Goal: Task Accomplishment & Management: Complete application form

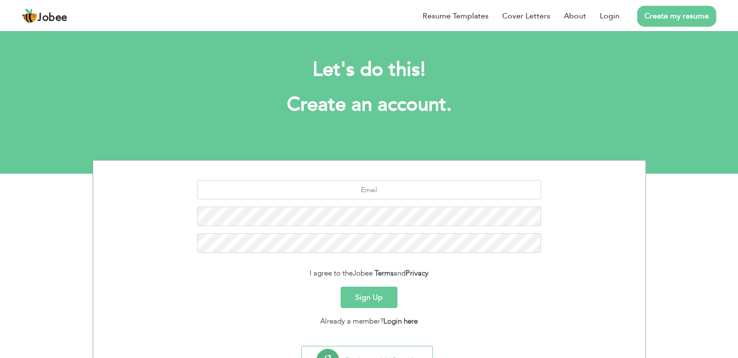
click at [667, 18] on link "Create my resume" at bounding box center [676, 16] width 79 height 21
click at [667, 13] on link "Create my resume" at bounding box center [676, 16] width 79 height 21
click at [359, 190] on input "text" at bounding box center [369, 189] width 344 height 19
type input "idofkhan11@gmail.com"
click at [386, 298] on button "Sign Up" at bounding box center [368, 297] width 57 height 21
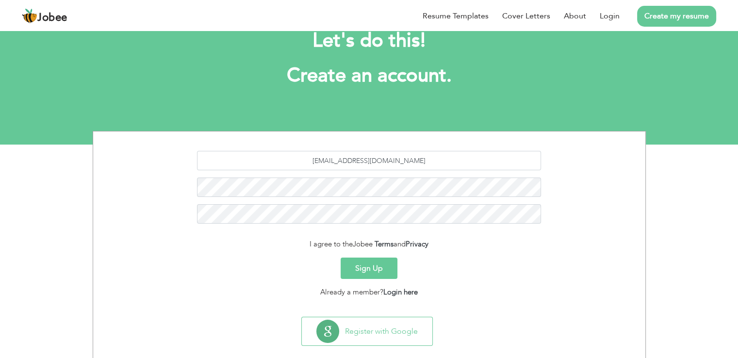
scroll to position [45, 0]
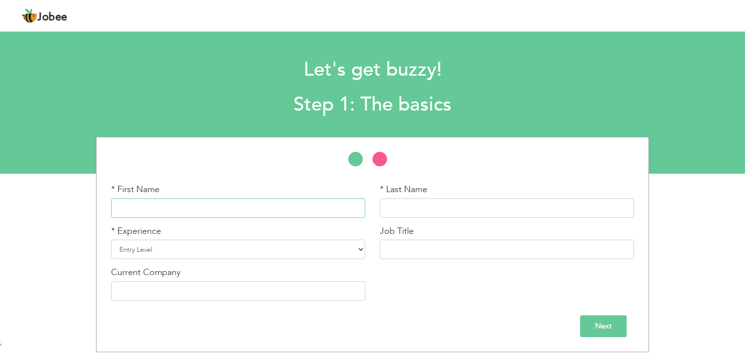
click at [248, 211] on input "text" at bounding box center [238, 207] width 254 height 19
type input "[PERSON_NAME]"
type input "Shoukat"
type input "Madinah Sugar Mill"
click at [212, 249] on select "Entry Level Less than 1 Year 1 Year 2 Years 3 Years 4 Years 5 Years 6 Years 7 Y…" at bounding box center [238, 249] width 254 height 19
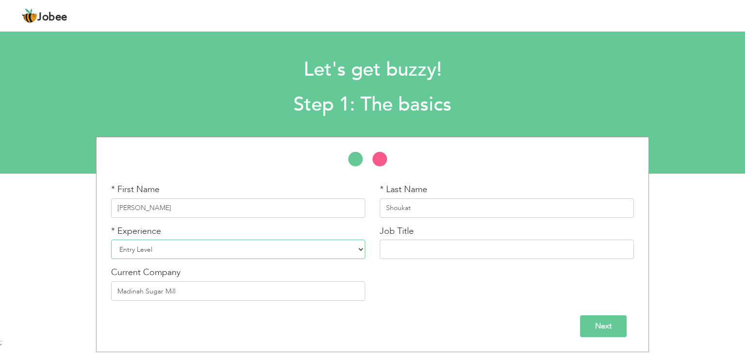
select select "15"
click at [111, 240] on select "Entry Level Less than 1 Year 1 Year 2 Years 3 Years 4 Years 5 Years 6 Years 7 Y…" at bounding box center [238, 249] width 254 height 19
click at [415, 247] on input "text" at bounding box center [507, 249] width 254 height 19
type input "AM Network"
type input "Challenge Group"
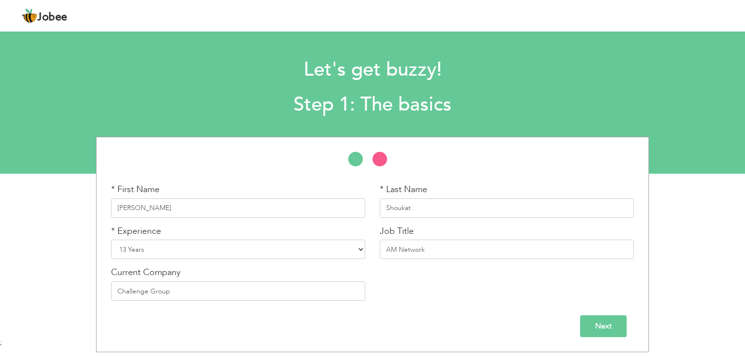
click at [601, 325] on input "Next" at bounding box center [603, 326] width 47 height 22
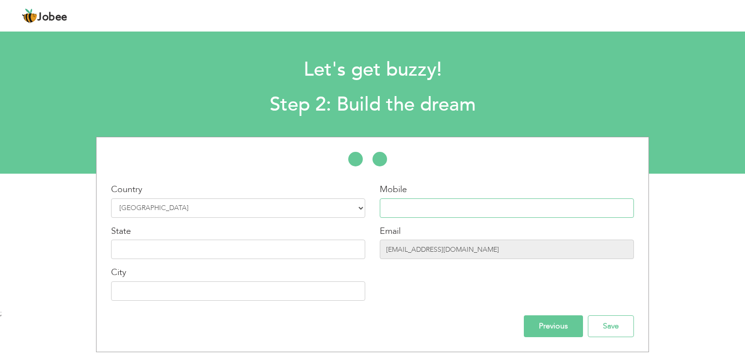
click at [408, 211] on input "text" at bounding box center [507, 207] width 254 height 19
type input "03156000592"
type input "Sargodha"
click at [258, 253] on input "text" at bounding box center [238, 249] width 254 height 19
type input "Married"
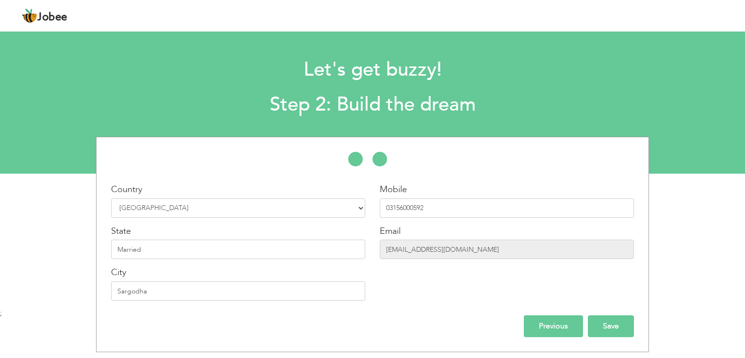
click at [616, 328] on input "Save" at bounding box center [611, 326] width 46 height 22
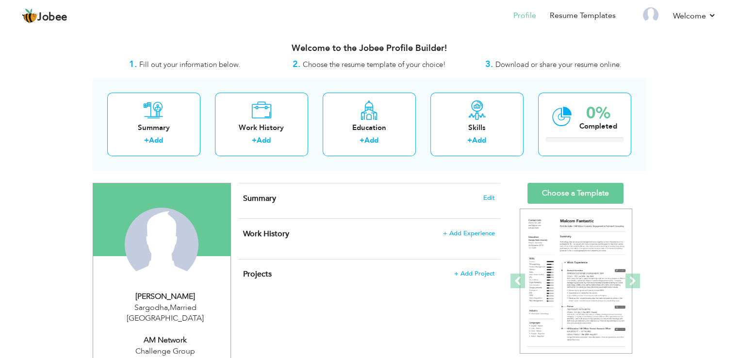
scroll to position [48, 0]
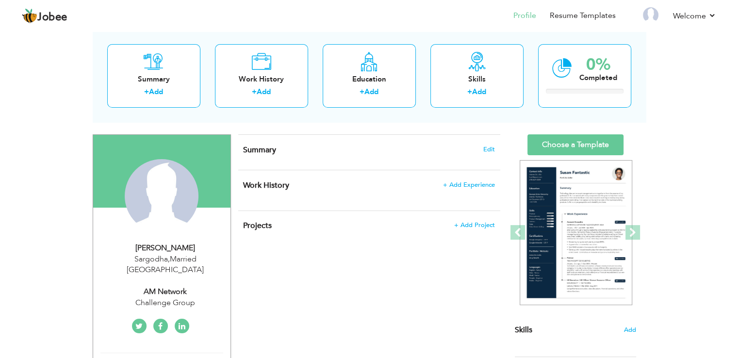
click at [184, 322] on icon at bounding box center [181, 326] width 7 height 8
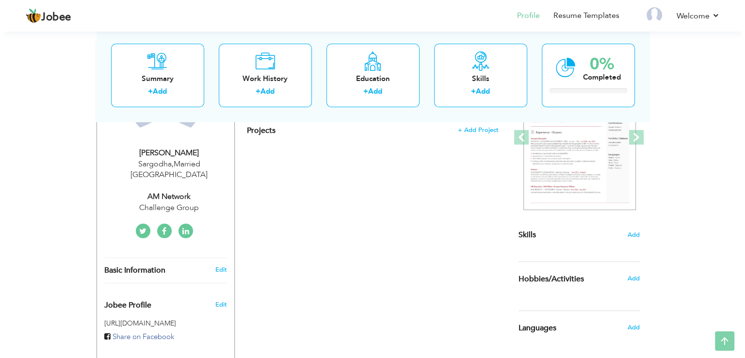
scroll to position [145, 0]
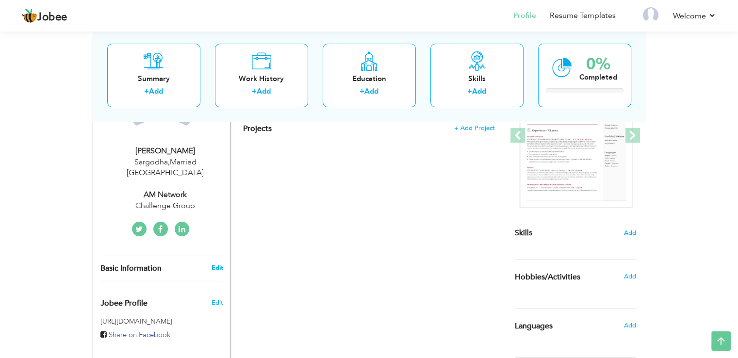
click at [213, 263] on link "Edit" at bounding box center [217, 267] width 12 height 9
type input "[PERSON_NAME]"
type input "Shoukat"
type input "03156000592"
select select "number:166"
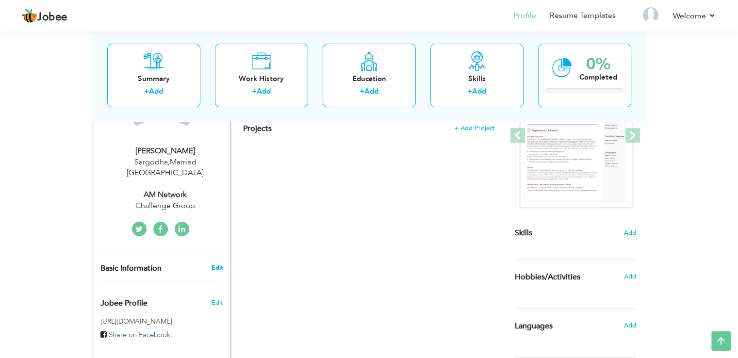
type input "Married"
type input "Sargodha"
select select "number:15"
type input "Challenge Group"
type input "AM Network"
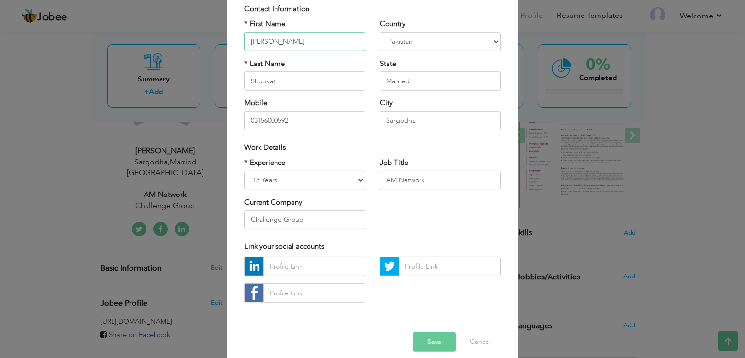
scroll to position [84, 0]
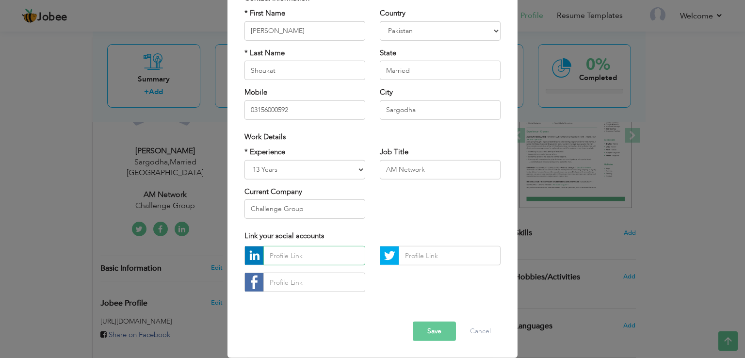
click at [296, 255] on input "text" at bounding box center [314, 255] width 102 height 19
paste input "[URL][DOMAIN_NAME][PERSON_NAME]"
type input "[URL][DOMAIN_NAME][PERSON_NAME]"
click at [436, 328] on button "Save" at bounding box center [434, 330] width 43 height 19
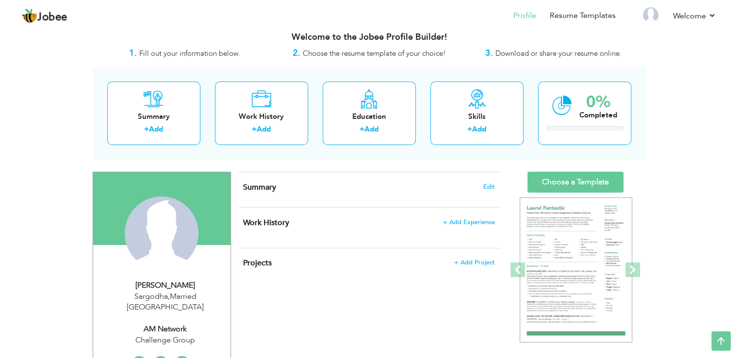
scroll to position [0, 0]
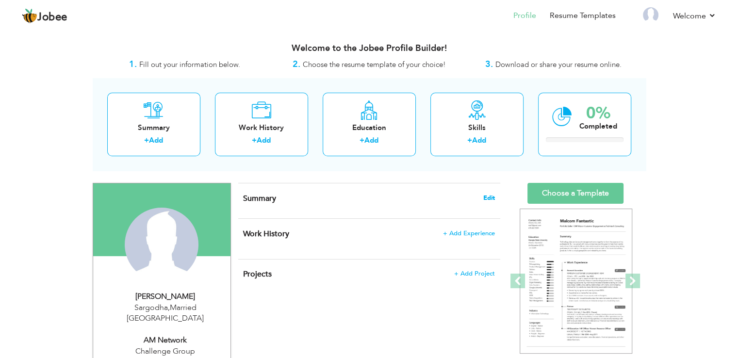
click at [488, 198] on span "Edit" at bounding box center [489, 197] width 12 height 7
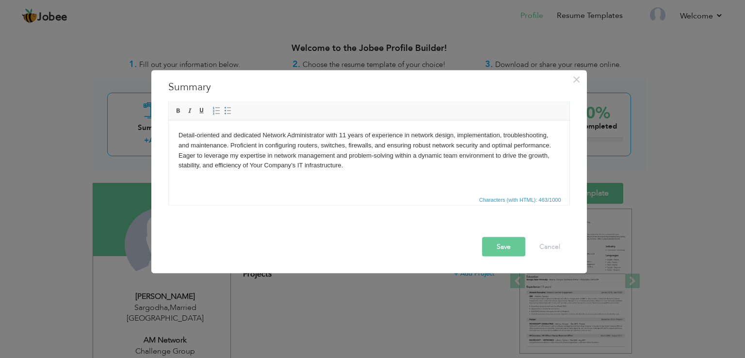
click at [498, 246] on button "Save" at bounding box center [503, 246] width 43 height 19
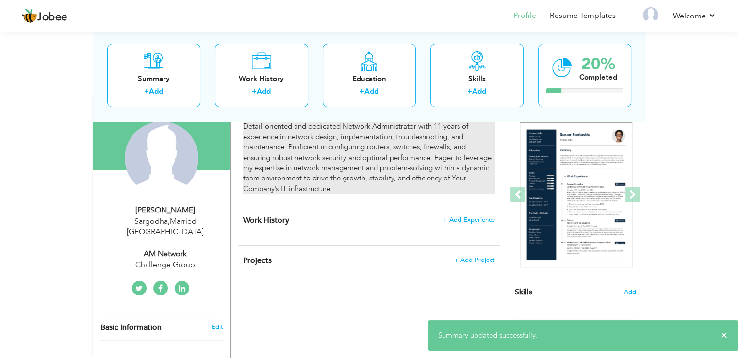
scroll to position [97, 0]
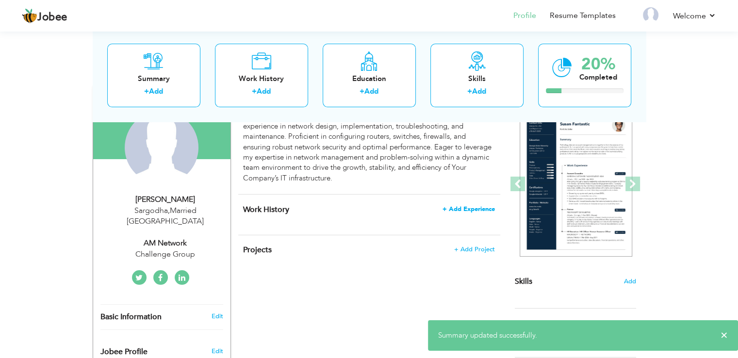
click at [472, 209] on span "+ Add Experience" at bounding box center [468, 209] width 52 height 7
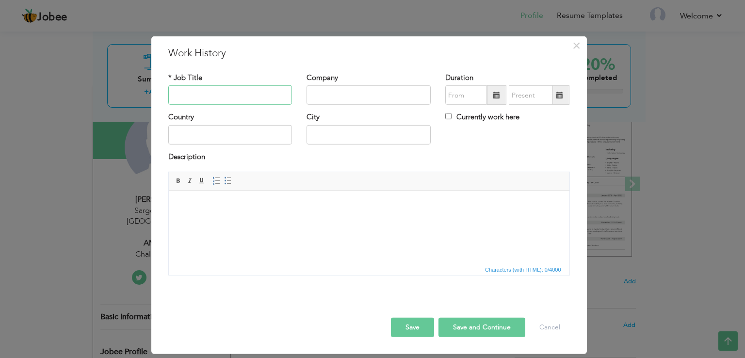
click at [208, 92] on input "text" at bounding box center [230, 94] width 124 height 19
type input "AM Network"
type input "Challenge Group"
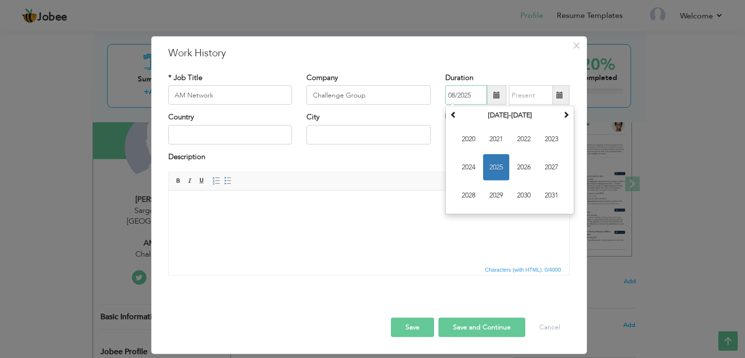
click at [504, 164] on span "2025" at bounding box center [496, 167] width 26 height 26
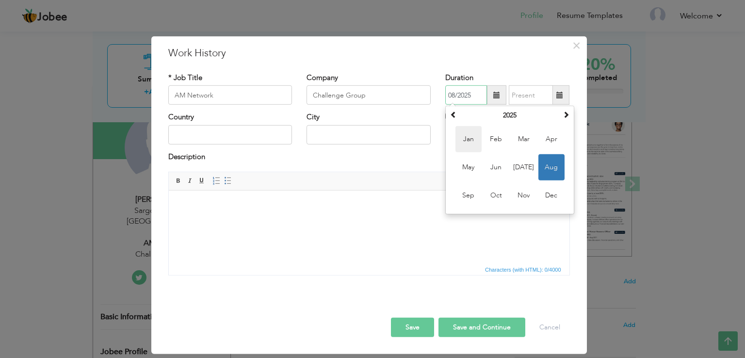
click at [472, 138] on span "Jan" at bounding box center [468, 139] width 26 height 26
type input "01/2025"
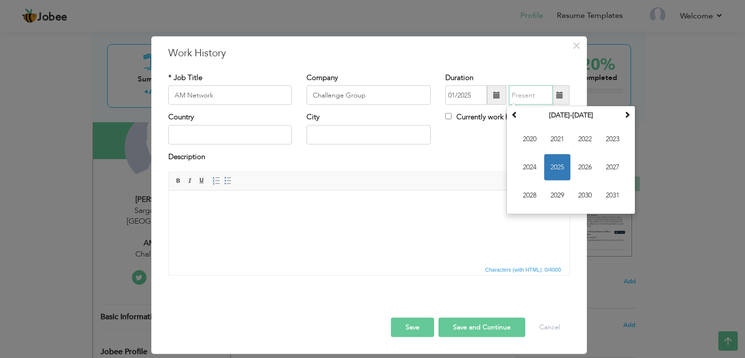
type input "08/2025"
click at [526, 95] on input "08/2025" at bounding box center [531, 94] width 44 height 19
click at [535, 58] on h3 "Work History" at bounding box center [368, 53] width 401 height 15
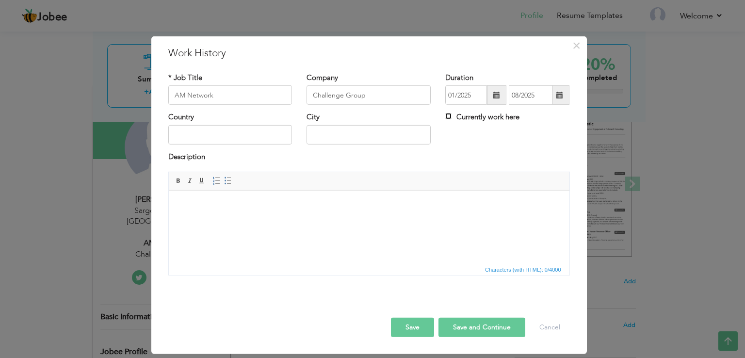
click at [449, 117] on input "Currently work here" at bounding box center [448, 116] width 6 height 6
checkbox input "true"
click at [227, 134] on input "text" at bounding box center [230, 134] width 124 height 19
type input "L"
type input "[GEOGRAPHIC_DATA]"
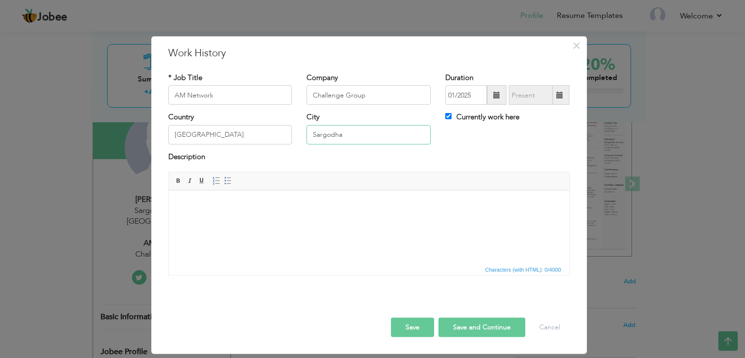
drag, startPoint x: 349, startPoint y: 135, endPoint x: 291, endPoint y: 121, distance: 59.5
click at [291, 121] on div "Country [GEOGRAPHIC_DATA] City [GEOGRAPHIC_DATA] Currently work here" at bounding box center [369, 131] width 416 height 39
type input "[GEOGRAPHIC_DATA]"
click at [355, 217] on html at bounding box center [368, 206] width 401 height 30
drag, startPoint x: 381, startPoint y: 93, endPoint x: 301, endPoint y: 92, distance: 80.0
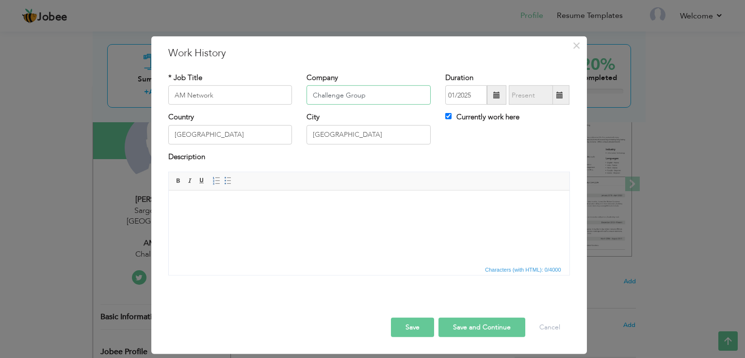
click at [301, 92] on div "Company Challenge Group" at bounding box center [368, 92] width 139 height 39
type input "Challenge Group [GEOGRAPHIC_DATA]"
click at [396, 220] on html at bounding box center [368, 206] width 401 height 30
click at [707, 159] on div "× Work History * Job Title AM Network Company Challenge Group [GEOGRAPHIC_DATA]" at bounding box center [372, 179] width 745 height 358
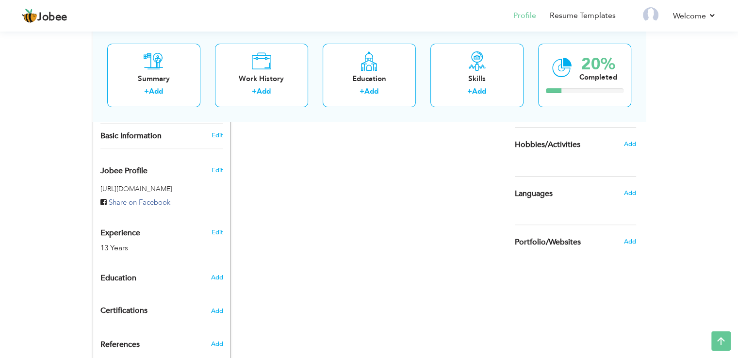
scroll to position [326, 0]
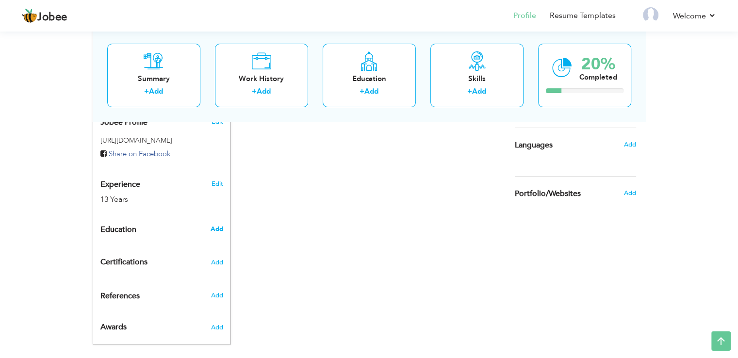
click at [217, 225] on span "Add" at bounding box center [216, 229] width 13 height 9
radio input "true"
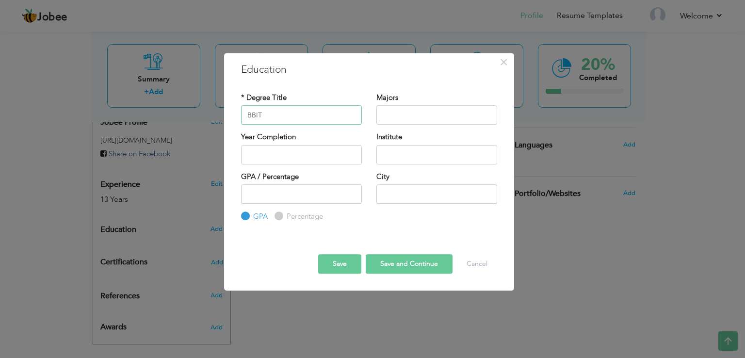
type input "BBIT"
click at [398, 112] on input "text" at bounding box center [436, 114] width 121 height 19
type input "2025"
click at [310, 157] on input "2025" at bounding box center [301, 154] width 121 height 19
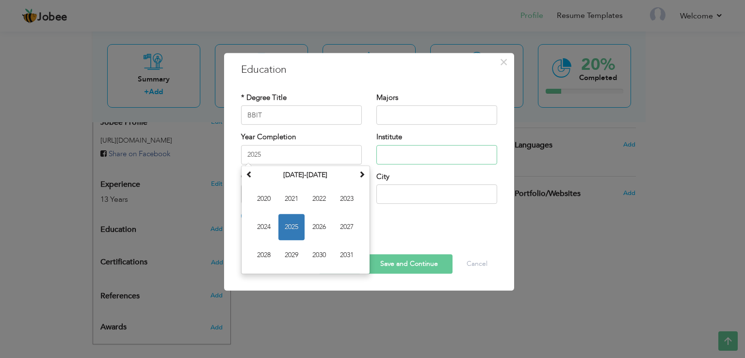
click at [406, 157] on input "text" at bounding box center [436, 154] width 121 height 19
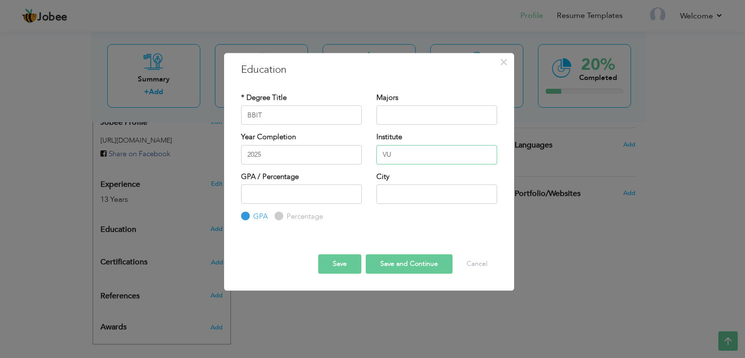
type input "VU"
click at [429, 189] on input "text" at bounding box center [436, 193] width 121 height 19
type input "[GEOGRAPHIC_DATA]"
click at [413, 119] on input "text" at bounding box center [436, 114] width 121 height 19
type input "IT"
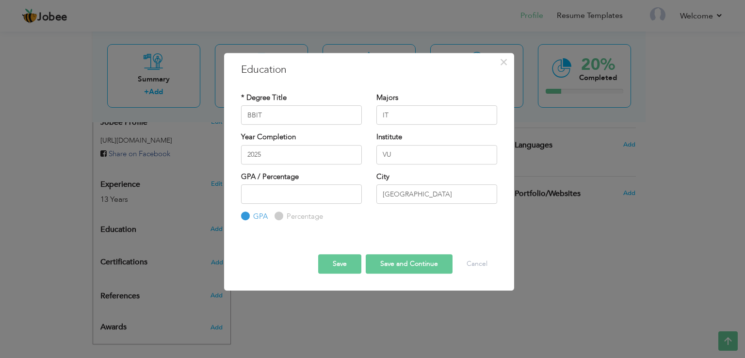
click at [388, 263] on button "Save and Continue" at bounding box center [409, 263] width 87 height 19
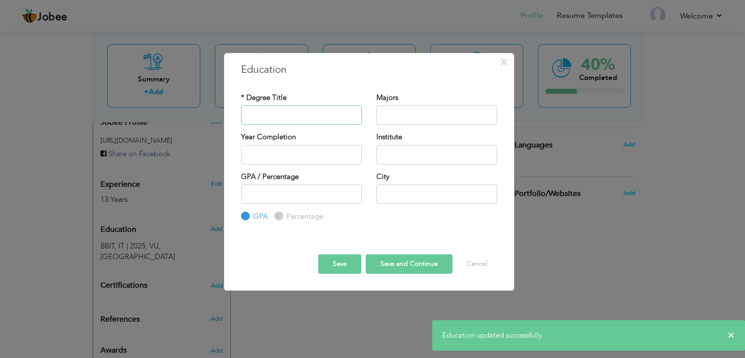
click at [306, 111] on input "text" at bounding box center [301, 114] width 121 height 19
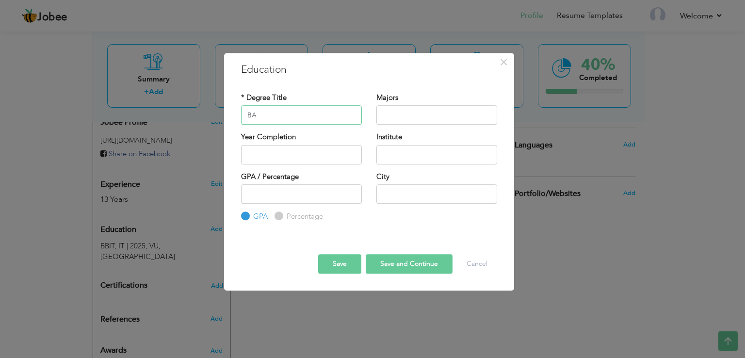
type input "BA"
type input "Arts"
click at [318, 152] on input "text" at bounding box center [301, 154] width 121 height 19
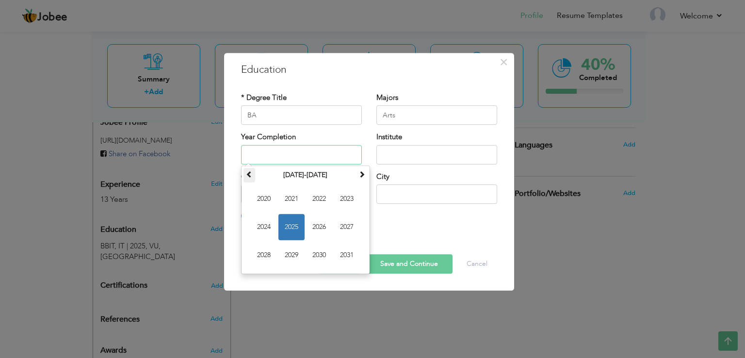
click at [250, 172] on span at bounding box center [249, 174] width 7 height 7
click at [339, 196] on span "2013" at bounding box center [347, 199] width 26 height 26
type input "2013"
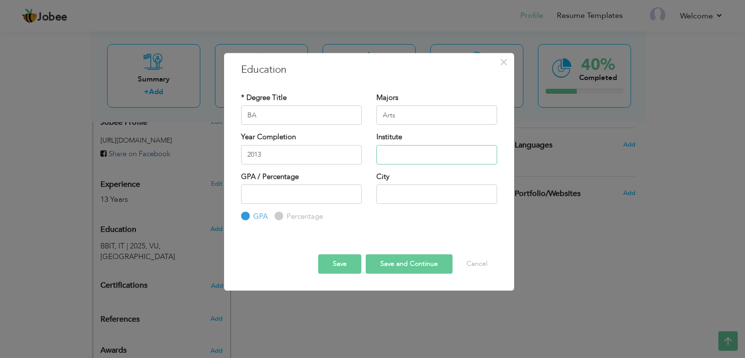
click at [423, 160] on input "text" at bounding box center [436, 154] width 121 height 19
type input "AIOU"
click at [279, 216] on input "Percentage" at bounding box center [277, 216] width 6 height 6
radio input "true"
click at [285, 191] on input "number" at bounding box center [301, 193] width 121 height 19
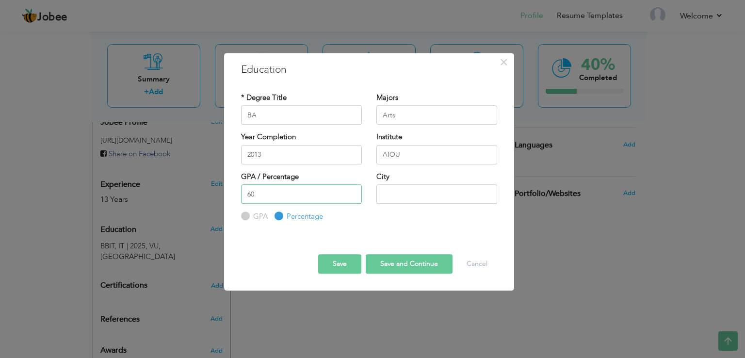
type input "60"
click at [418, 194] on input "text" at bounding box center [436, 193] width 121 height 19
type input "[GEOGRAPHIC_DATA]"
click at [396, 265] on button "Save and Continue" at bounding box center [409, 263] width 87 height 19
radio input "true"
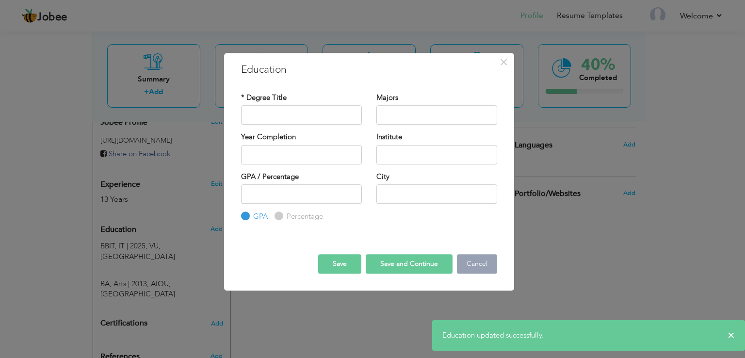
click at [495, 260] on button "Cancel" at bounding box center [477, 263] width 40 height 19
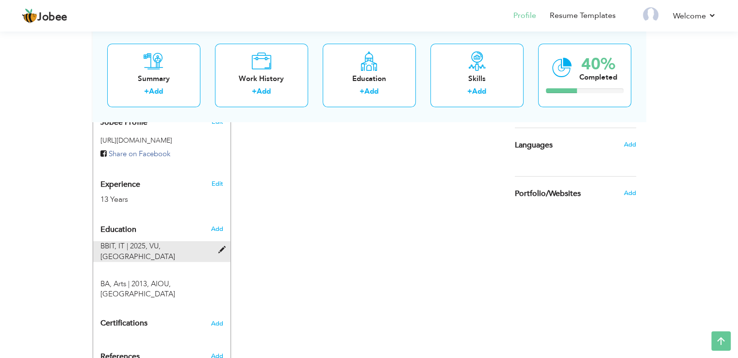
click at [225, 246] on span at bounding box center [224, 249] width 12 height 7
type input "BBIT"
type input "IT"
type input "2025"
type input "VU"
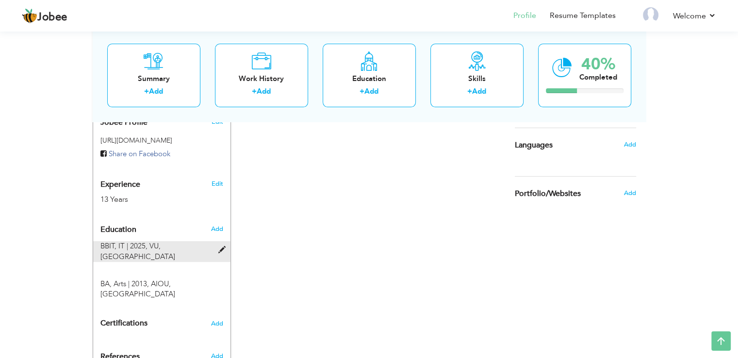
type input "[GEOGRAPHIC_DATA]"
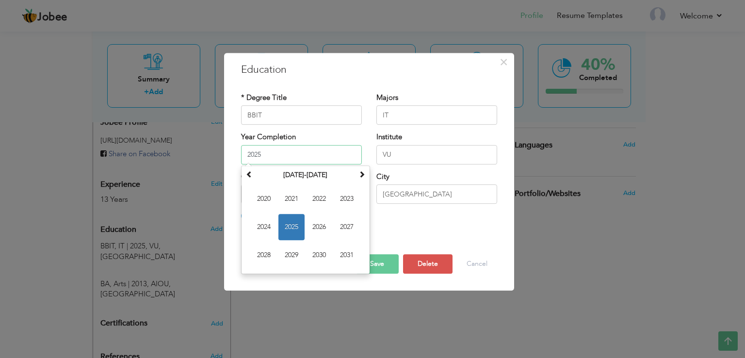
click at [329, 156] on input "2025" at bounding box center [301, 154] width 121 height 19
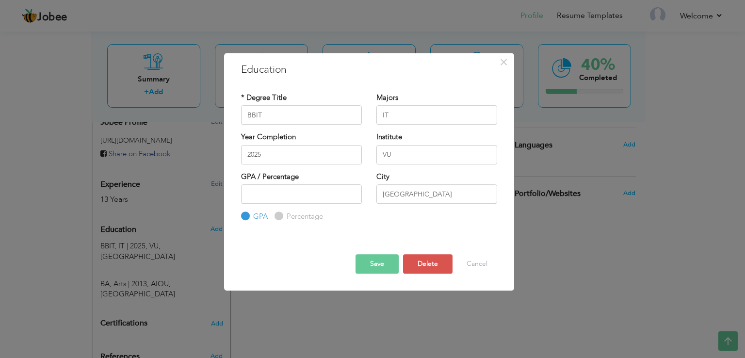
click at [428, 235] on div "Save Save and Continue Delete Cancel" at bounding box center [369, 255] width 271 height 51
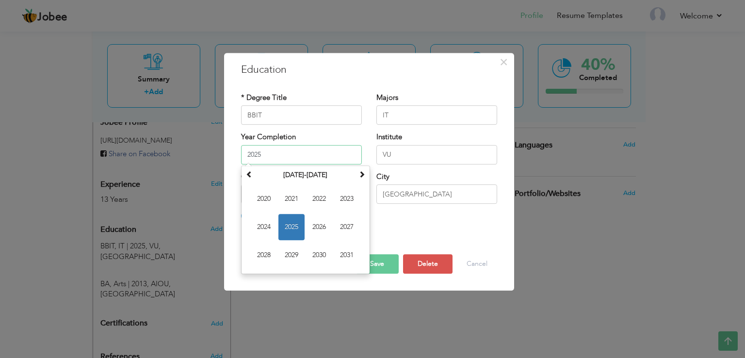
click at [316, 158] on input "2025" at bounding box center [301, 154] width 121 height 19
click at [337, 221] on span "2027" at bounding box center [347, 227] width 26 height 26
type input "2027"
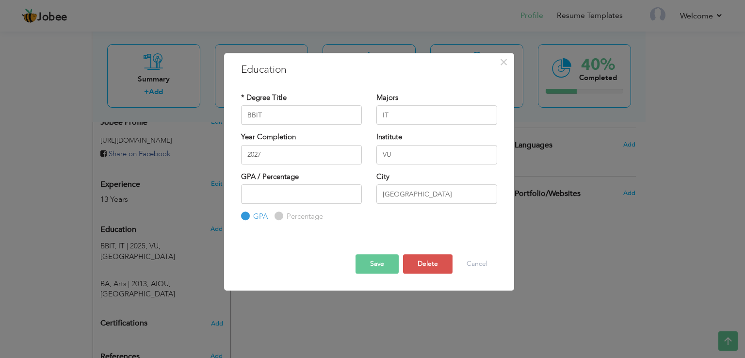
click at [364, 260] on button "Save" at bounding box center [376, 263] width 43 height 19
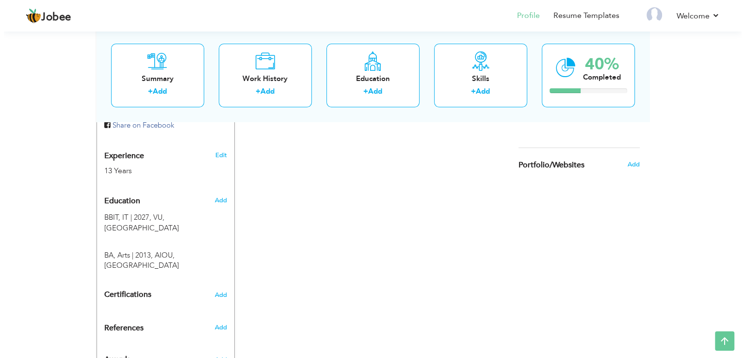
scroll to position [367, 0]
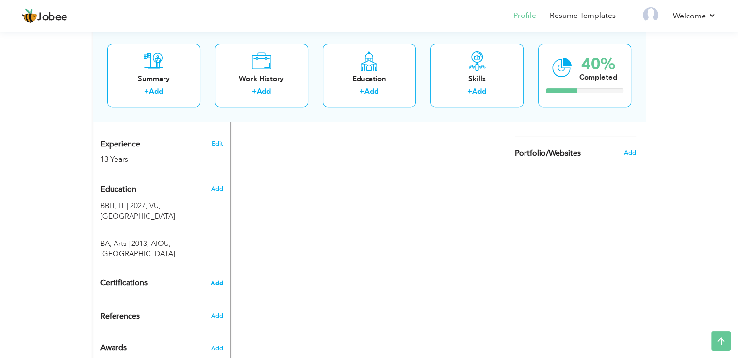
click at [219, 280] on span "Add" at bounding box center [216, 283] width 13 height 7
